Goal: Complete application form

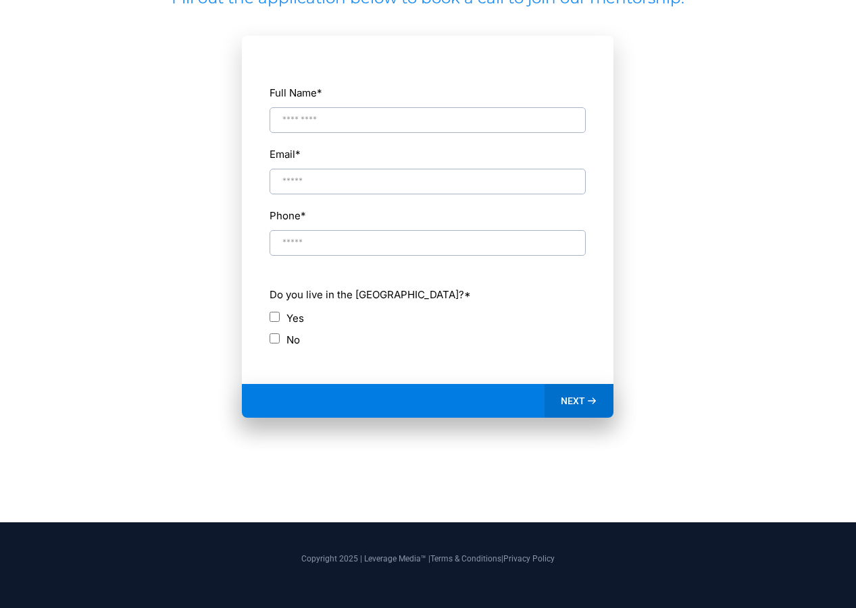
scroll to position [707, 0]
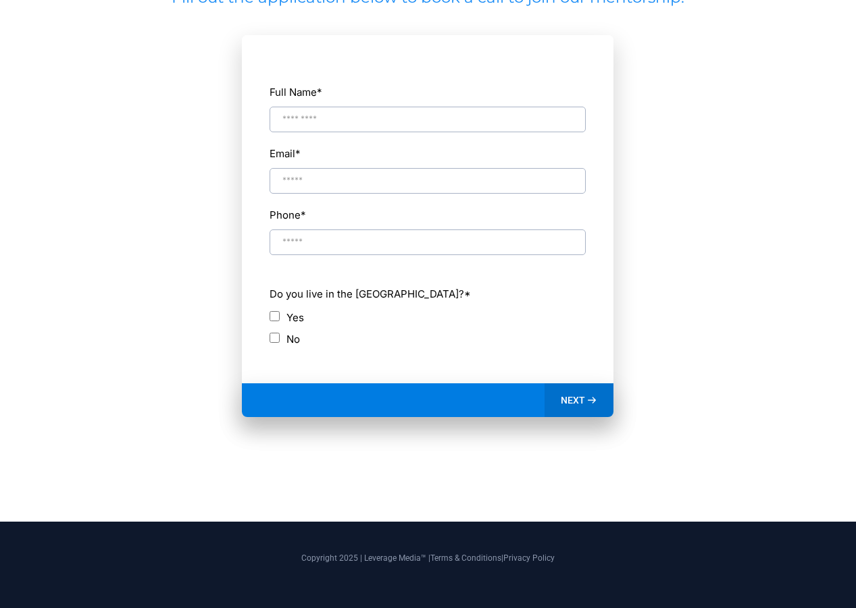
click at [424, 133] on div "Full Name *" at bounding box center [427, 107] width 317 height 51
click at [433, 131] on input "Full Name *" at bounding box center [427, 120] width 316 height 26
click at [440, 125] on input "Full Name *" at bounding box center [427, 120] width 316 height 26
click at [349, 130] on input "Full Name *" at bounding box center [427, 120] width 316 height 26
drag, startPoint x: 349, startPoint y: 129, endPoint x: 354, endPoint y: 119, distance: 11.2
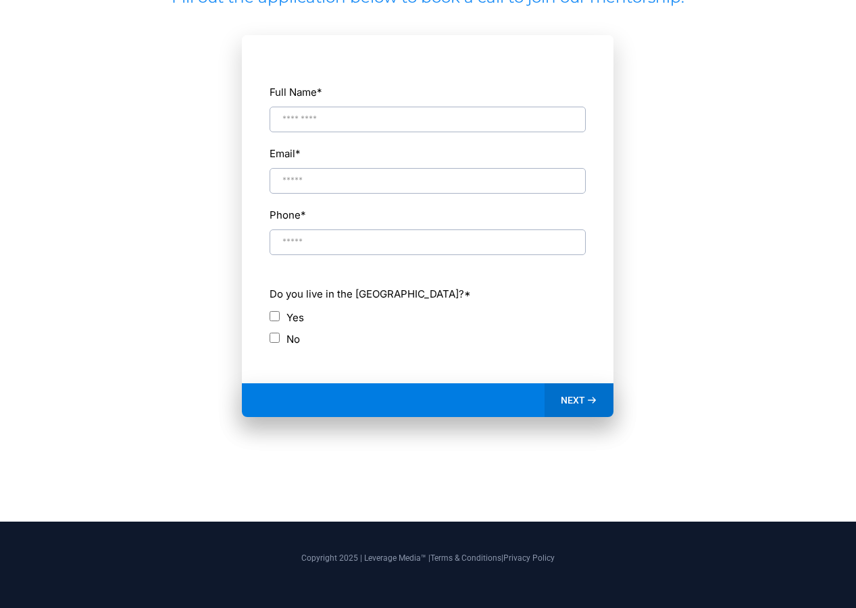
click at [349, 128] on input "Full Name *" at bounding box center [427, 120] width 316 height 26
click at [354, 119] on input "Full Name *" at bounding box center [427, 120] width 316 height 26
type input "*"
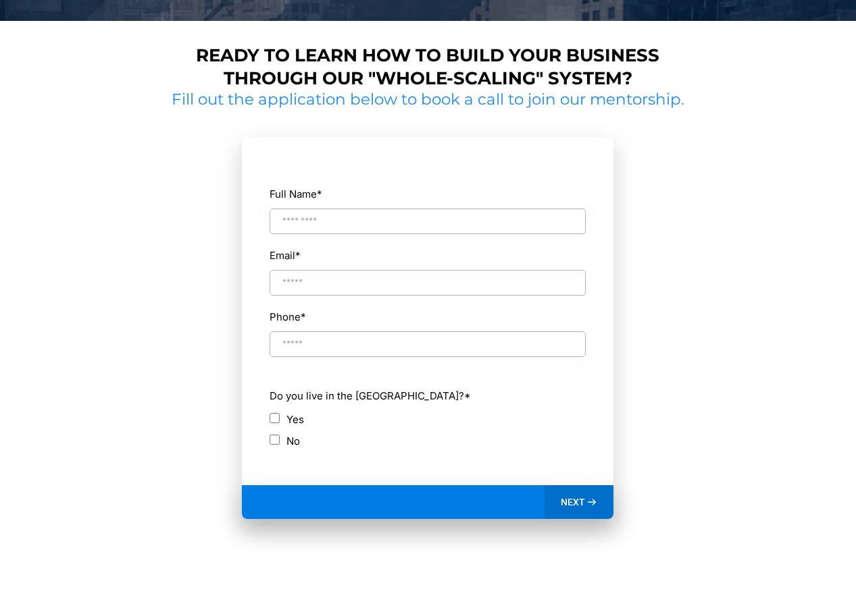
scroll to position [302, 0]
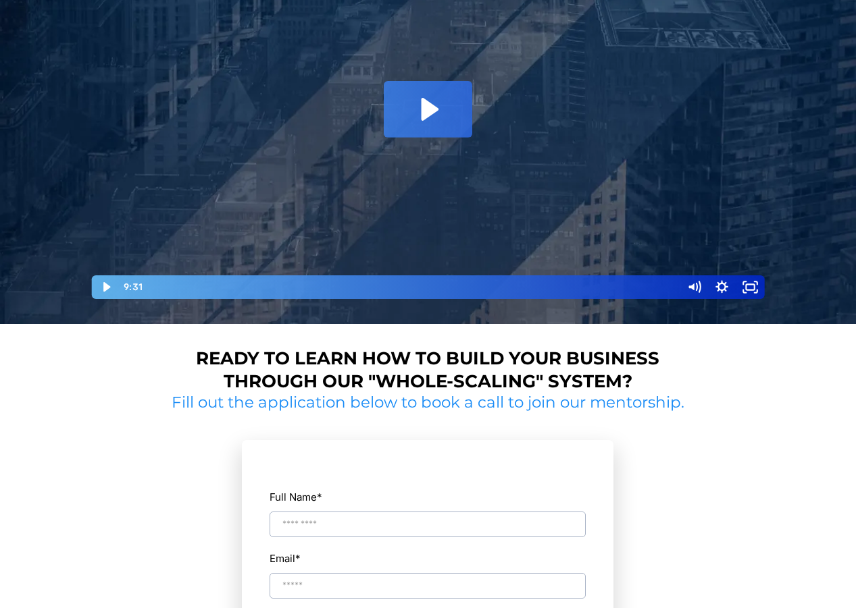
drag, startPoint x: 632, startPoint y: 386, endPoint x: 409, endPoint y: 299, distance: 239.3
drag, startPoint x: 326, startPoint y: 41, endPoint x: 1, endPoint y: -85, distance: 347.9
click at [1, 0] on html "How to do 5+ deals per month using our "whole-scaling" method. We'll help you c…" at bounding box center [428, 356] width 856 height 1316
